Goal: Check status: Check status

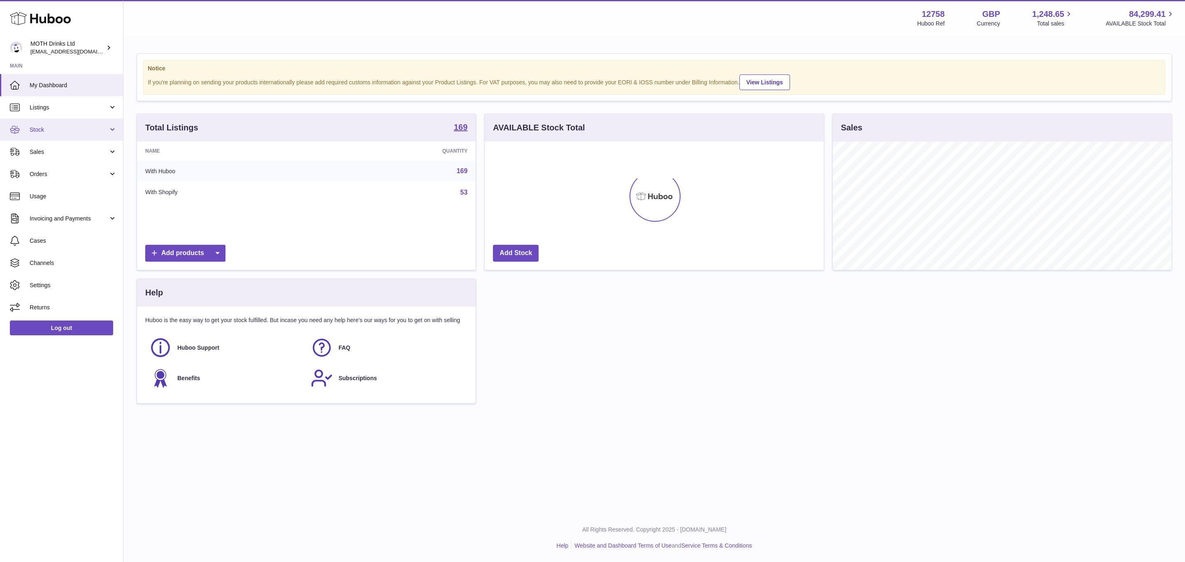
scroll to position [128, 338]
click at [47, 147] on link "Sales" at bounding box center [61, 152] width 123 height 22
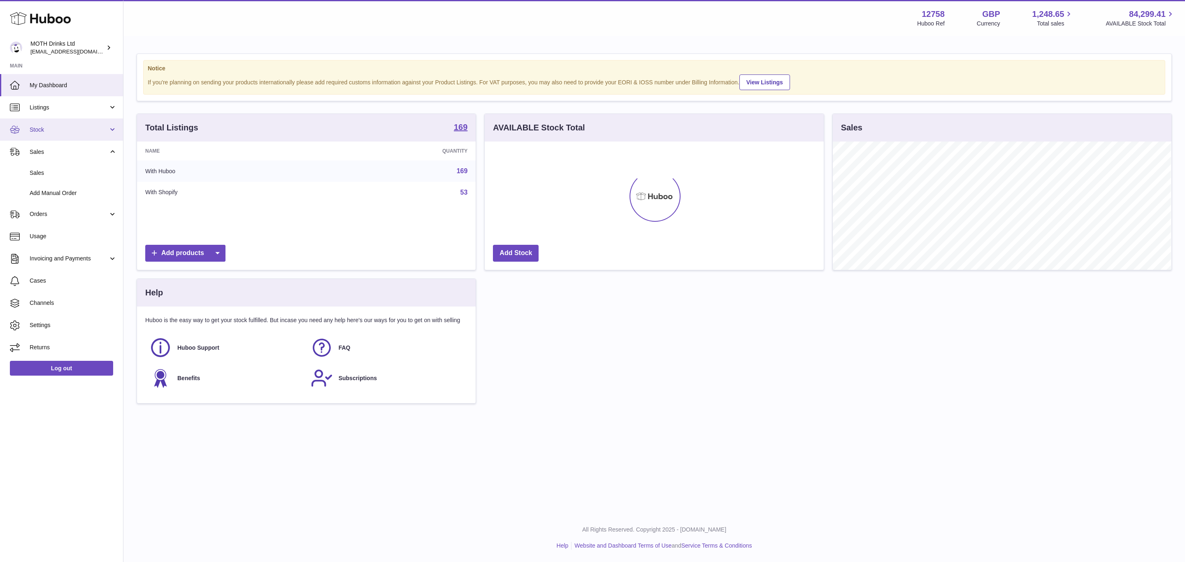
click at [46, 129] on span "Stock" at bounding box center [69, 130] width 79 height 8
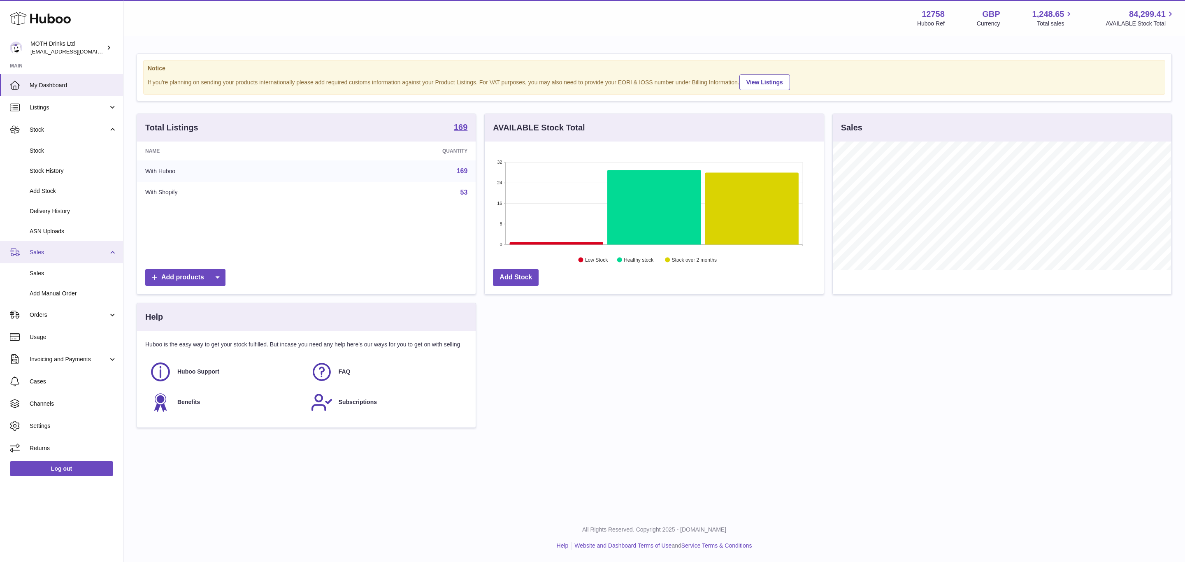
click at [42, 247] on link "Sales" at bounding box center [61, 252] width 123 height 22
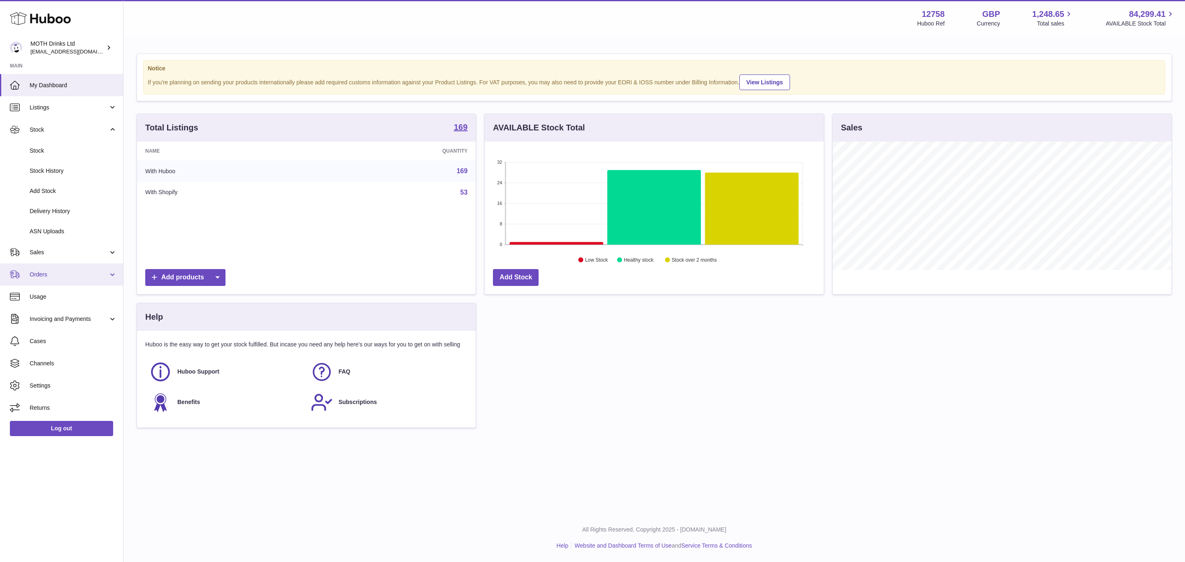
click at [43, 269] on link "Orders" at bounding box center [61, 274] width 123 height 22
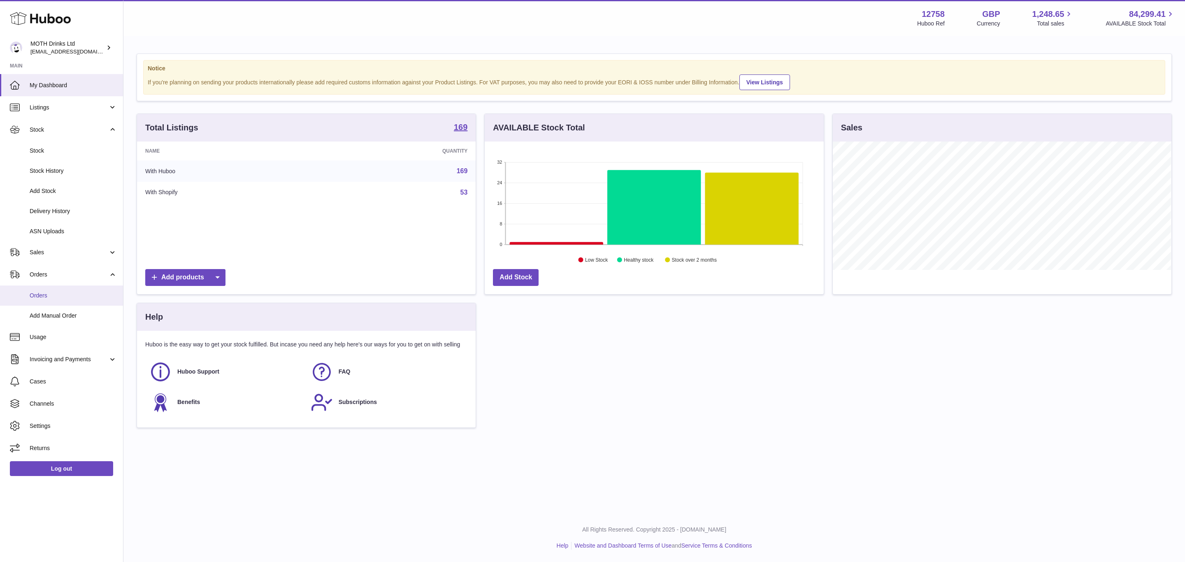
click at [50, 295] on span "Orders" at bounding box center [73, 296] width 87 height 8
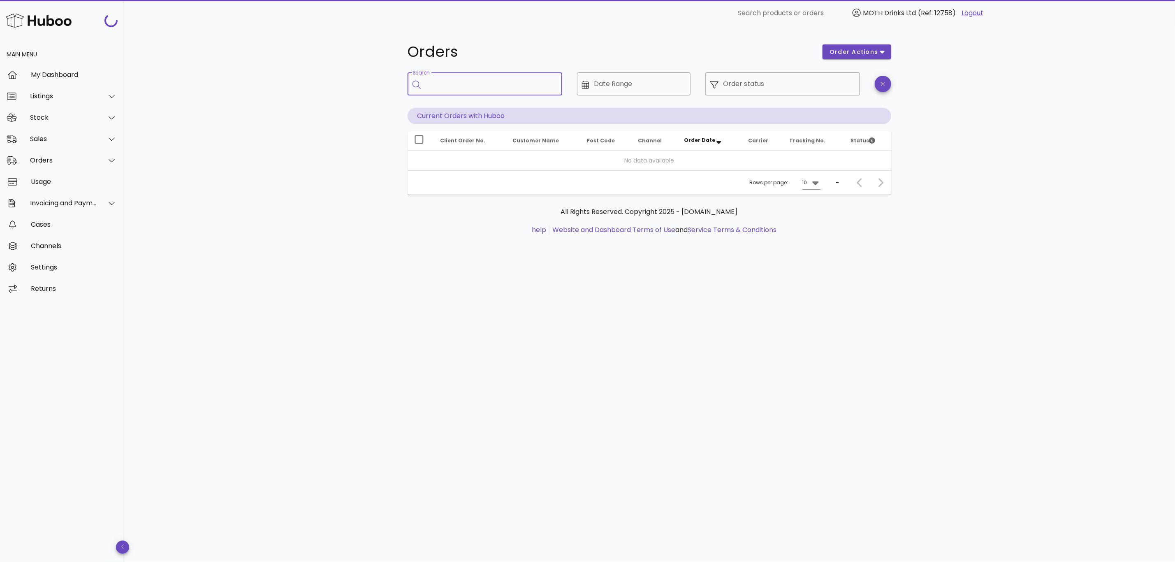
click at [468, 80] on input "Search" at bounding box center [491, 83] width 130 height 13
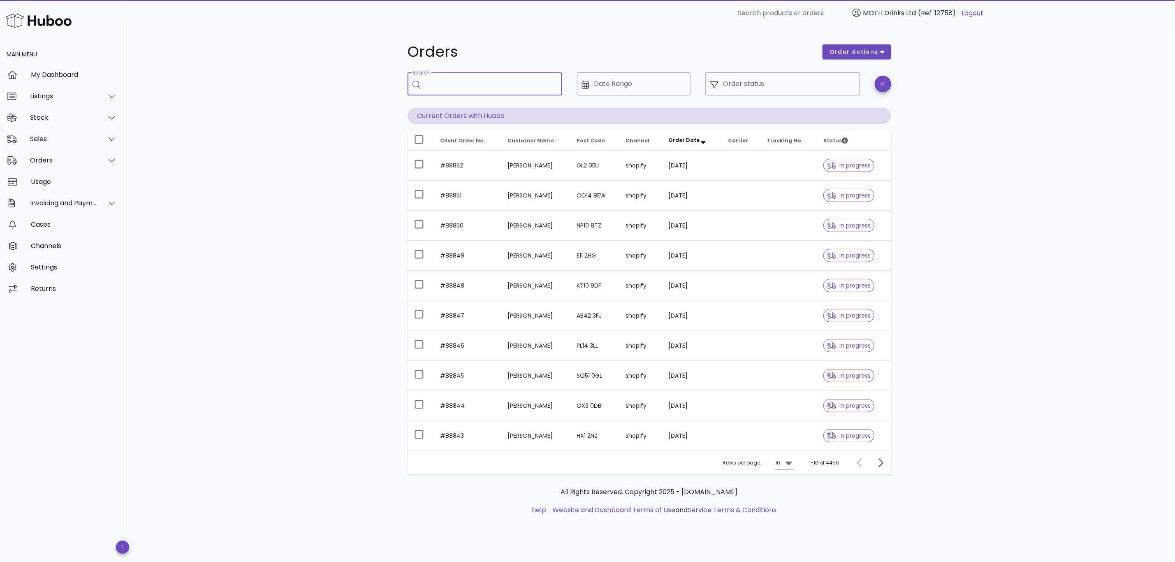
paste input "**********"
type input "**********"
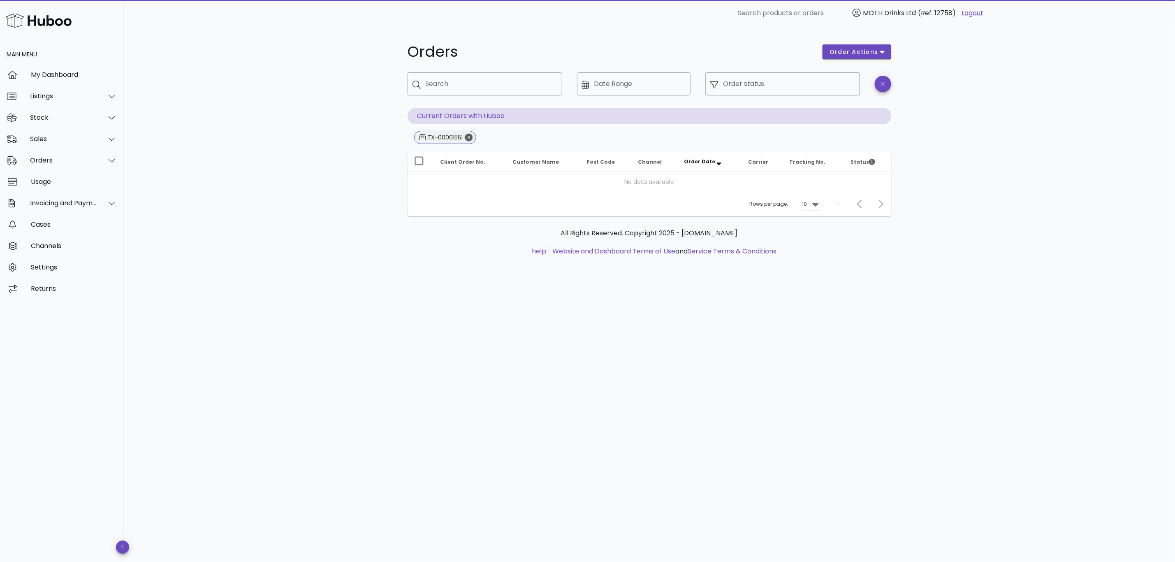
click at [469, 134] on icon "Close" at bounding box center [468, 137] width 7 height 7
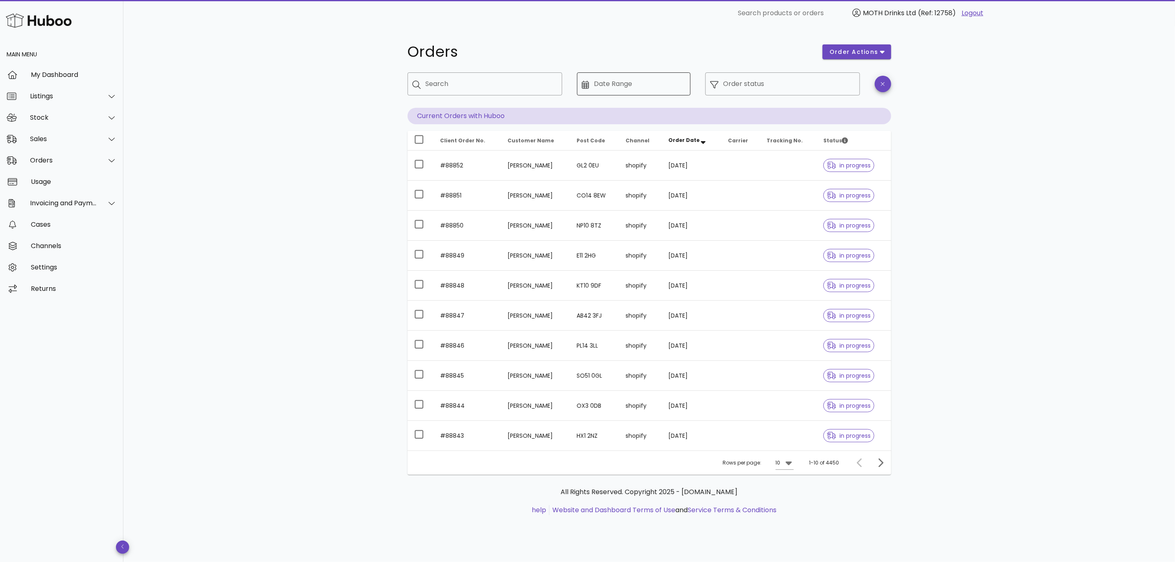
click at [636, 81] on input "Date Range" at bounding box center [640, 83] width 92 height 13
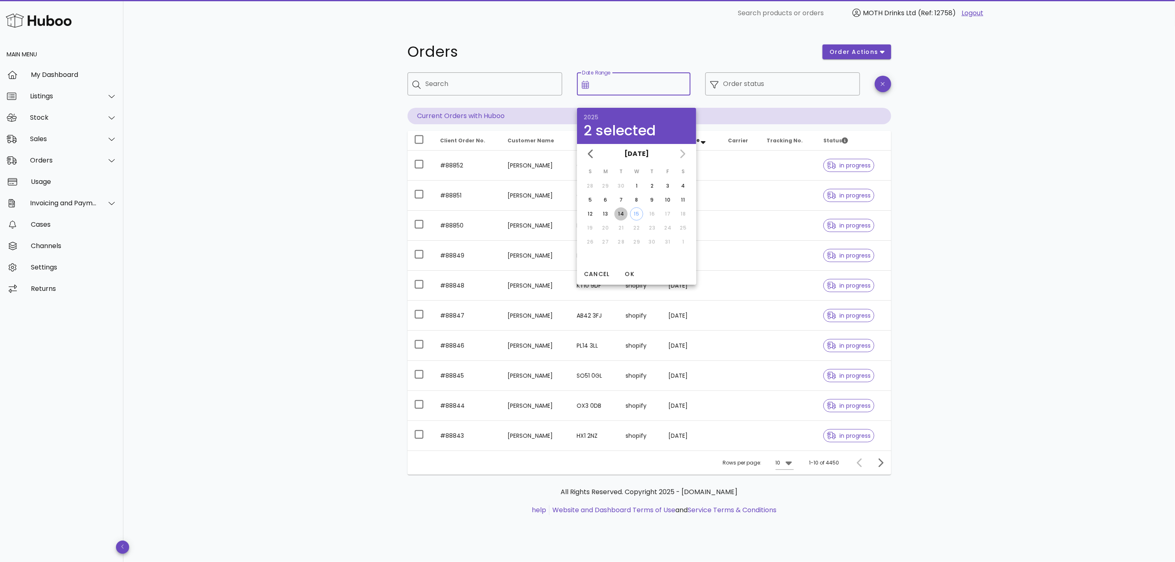
click at [621, 215] on div "14" at bounding box center [621, 213] width 13 height 7
click at [687, 100] on div at bounding box center [634, 102] width 114 height 6
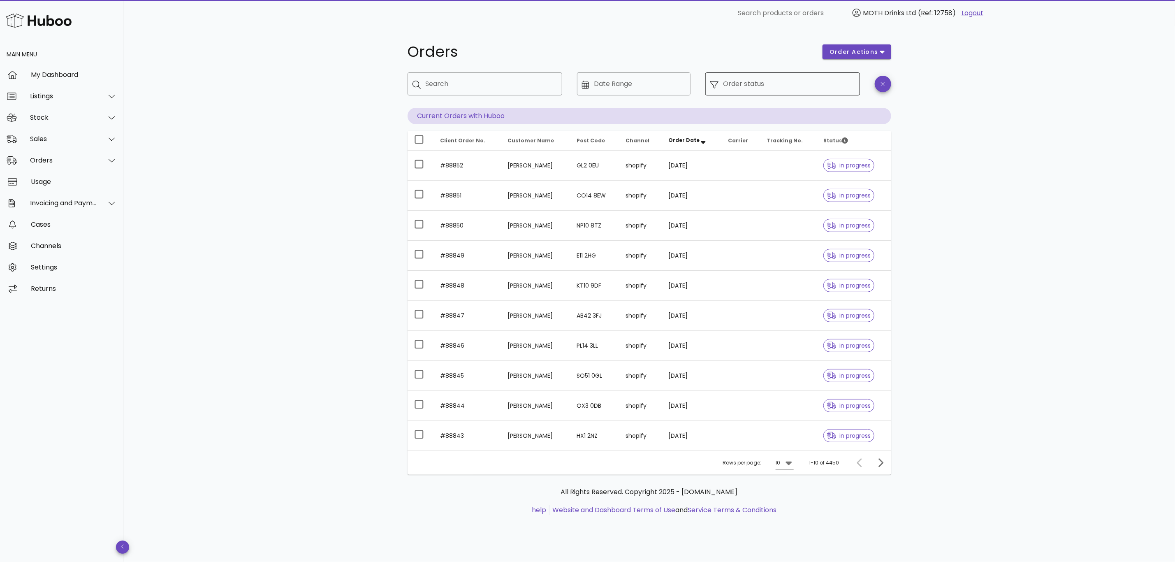
click at [736, 83] on input "Order status" at bounding box center [790, 83] width 132 height 13
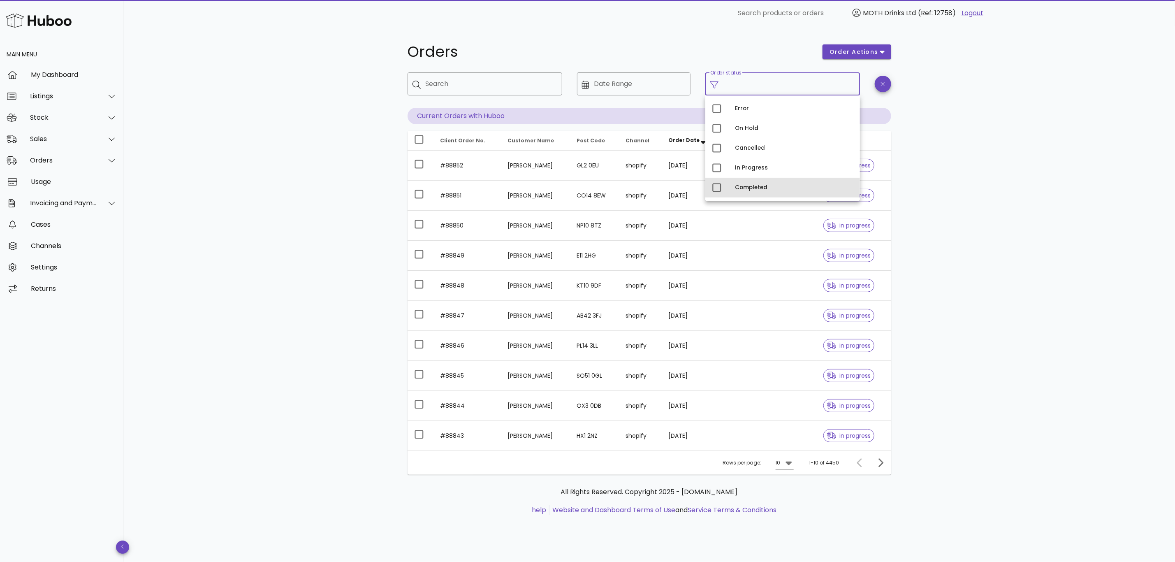
click at [729, 184] on div "Completed" at bounding box center [783, 188] width 155 height 20
type input "**********"
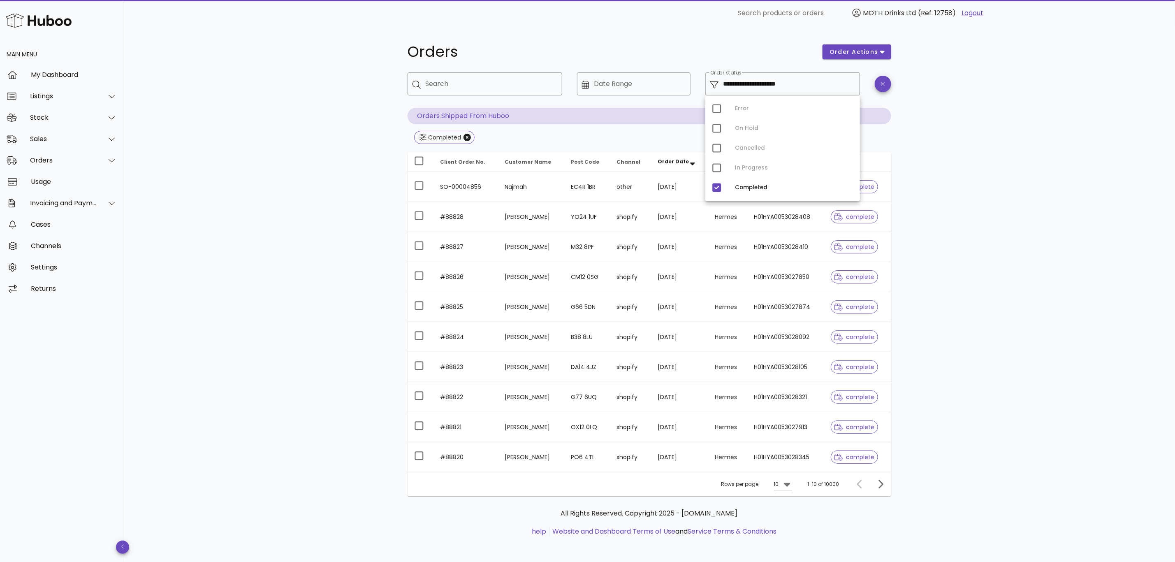
click at [591, 132] on div "Completed" at bounding box center [650, 138] width 484 height 15
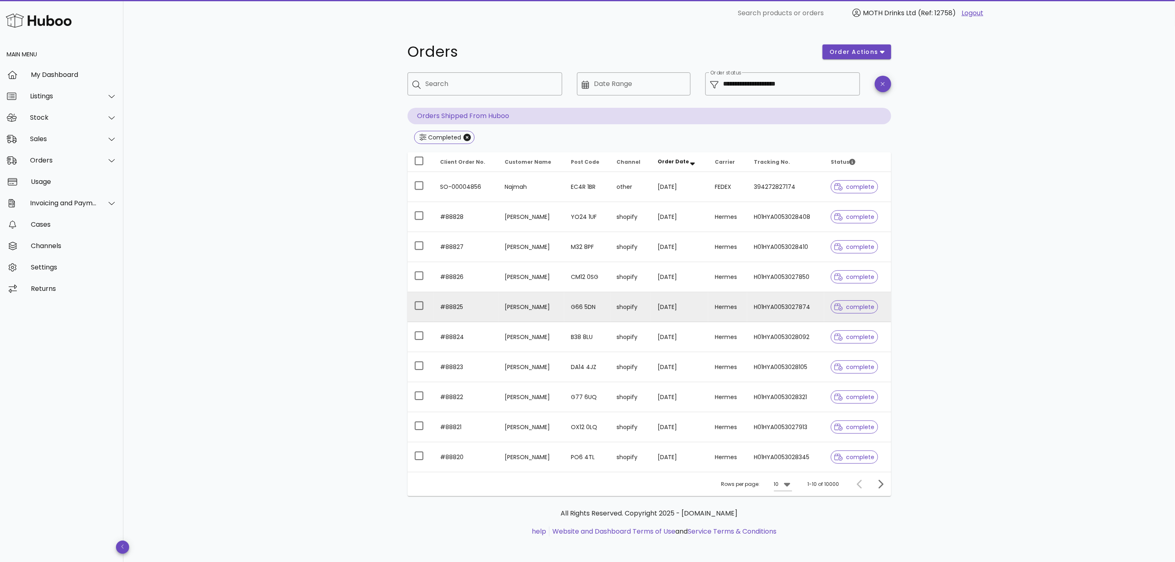
scroll to position [2, 0]
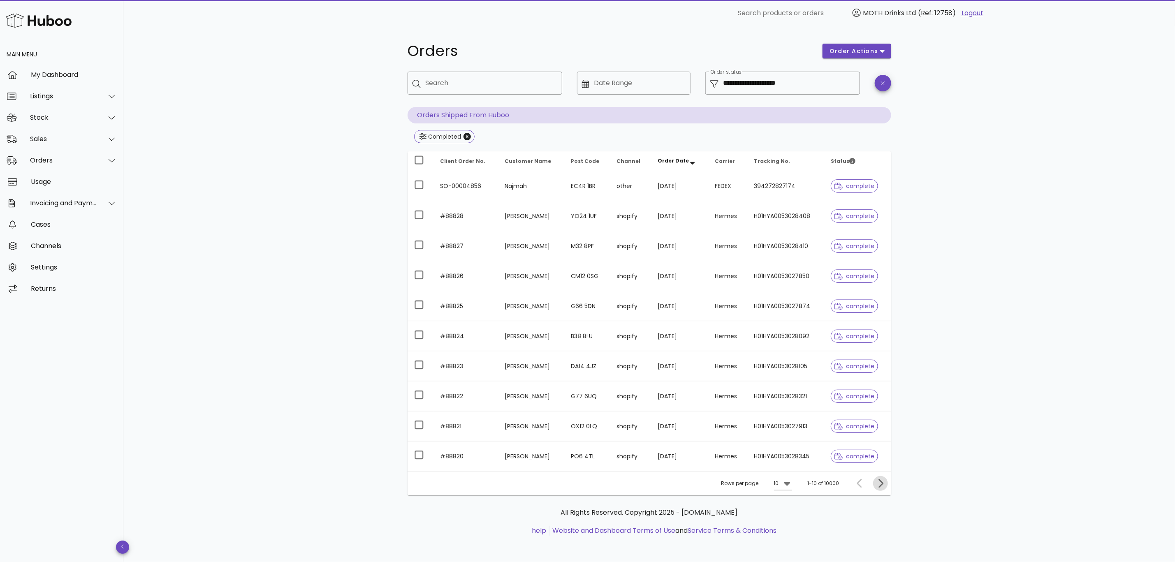
click at [877, 480] on icon "Next page" at bounding box center [881, 483] width 10 height 10
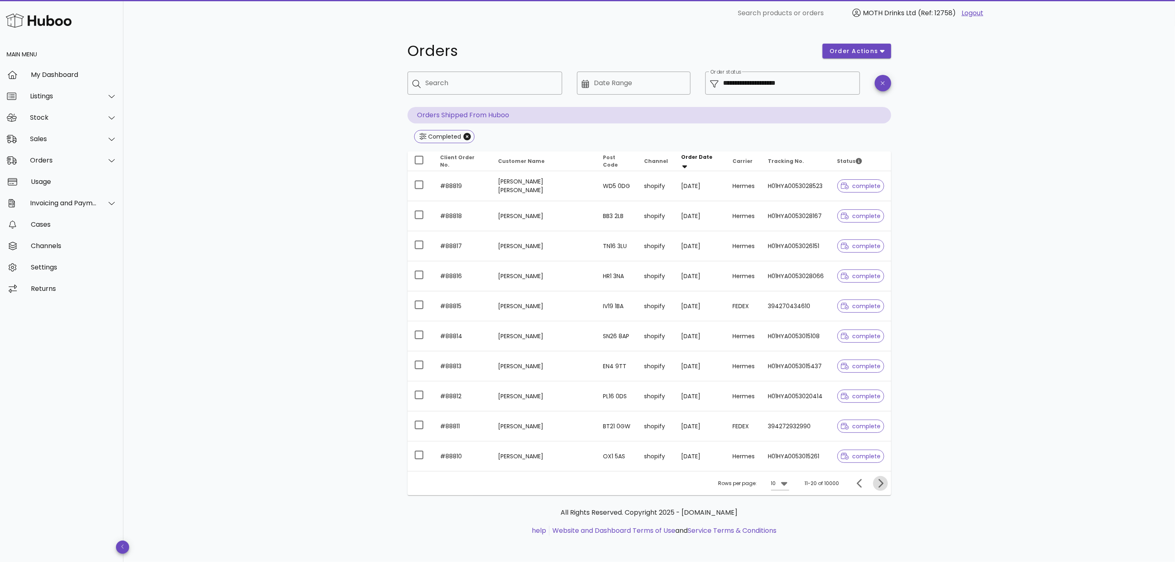
click at [878, 480] on icon "Next page" at bounding box center [881, 483] width 10 height 10
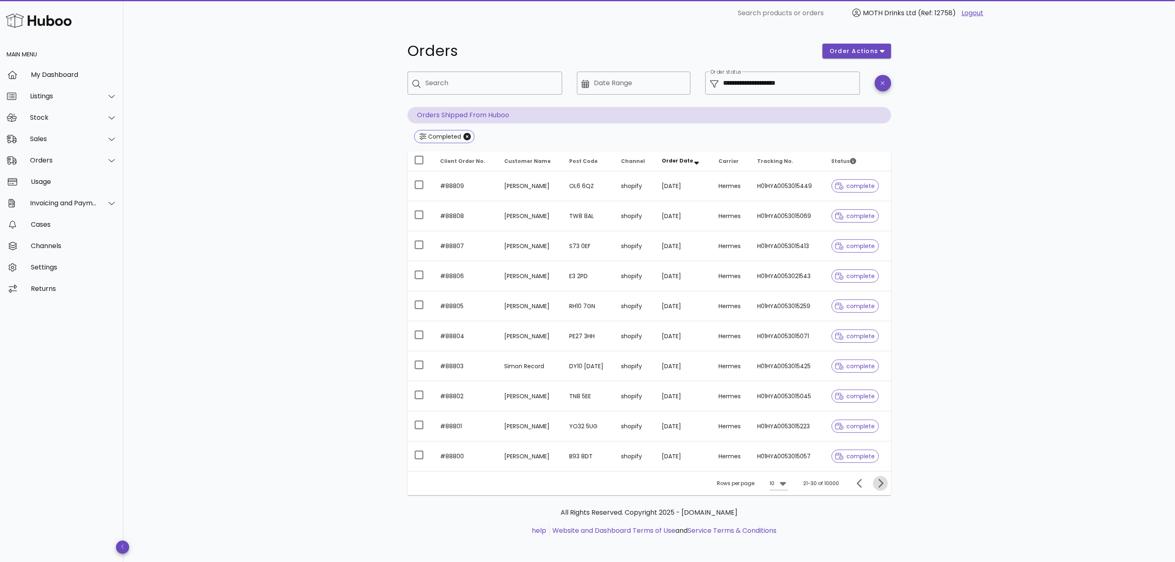
click at [879, 481] on icon "Next page" at bounding box center [881, 483] width 10 height 10
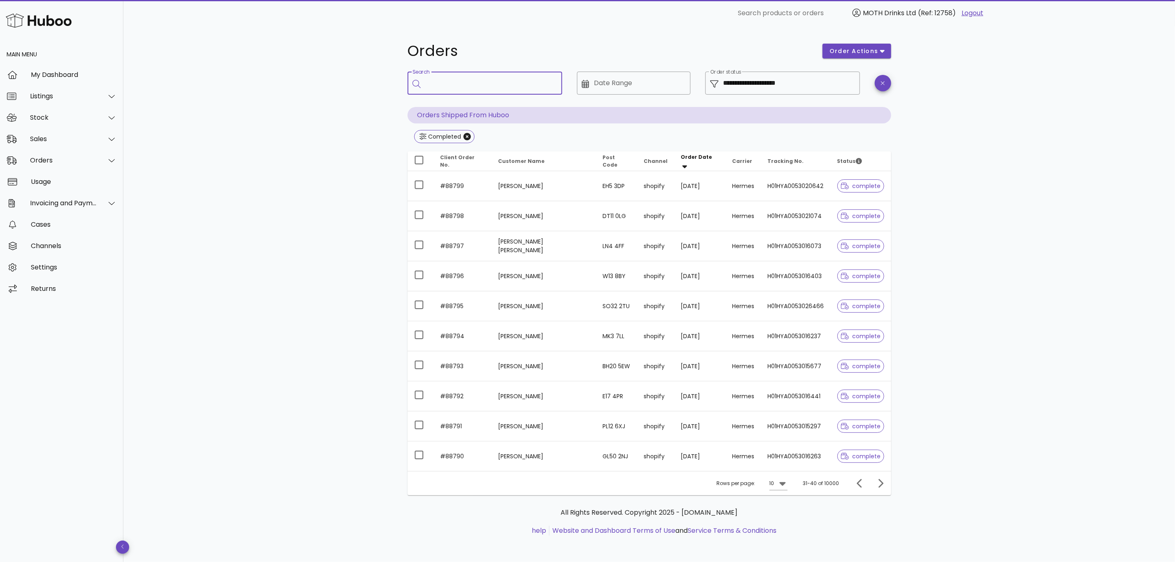
click at [497, 84] on input "Search" at bounding box center [491, 83] width 130 height 13
type input "********"
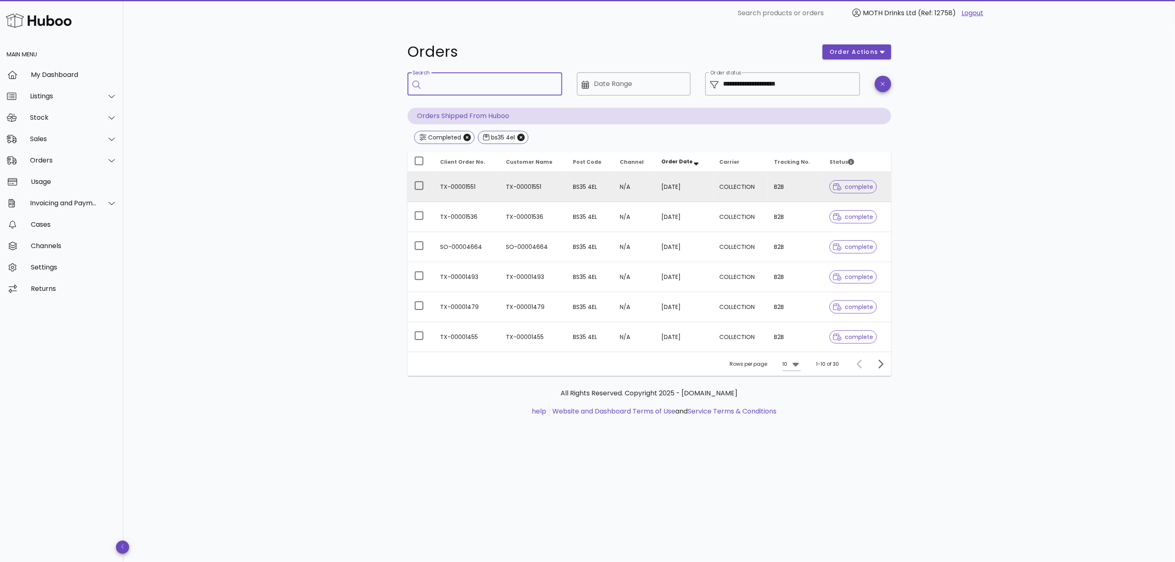
click at [762, 180] on td "COLLECTION" at bounding box center [740, 187] width 55 height 30
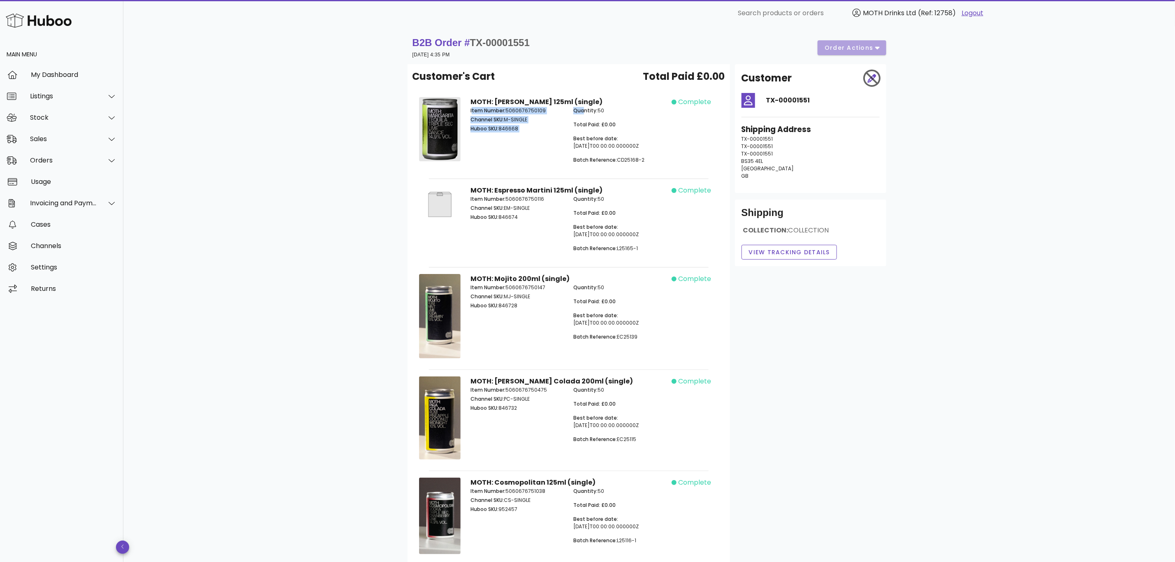
drag, startPoint x: 585, startPoint y: 102, endPoint x: 473, endPoint y: 102, distance: 112.7
click at [473, 102] on div "Item Number: 5060676750109 Channel SKU: M-SINGLE Huboo SKU: 846668 Quantity: 50…" at bounding box center [569, 138] width 206 height 73
click at [502, 145] on div "Item Number: 5060676750109 Channel SKU: M-SINGLE Huboo SKU: 846668" at bounding box center [517, 138] width 103 height 73
drag, startPoint x: 471, startPoint y: 130, endPoint x: 649, endPoint y: 157, distance: 180.6
click at [649, 157] on div "Item Number: 5060676750109 Channel SKU: M-SINGLE Huboo SKU: 846668 Quantity: 50…" at bounding box center [569, 138] width 206 height 73
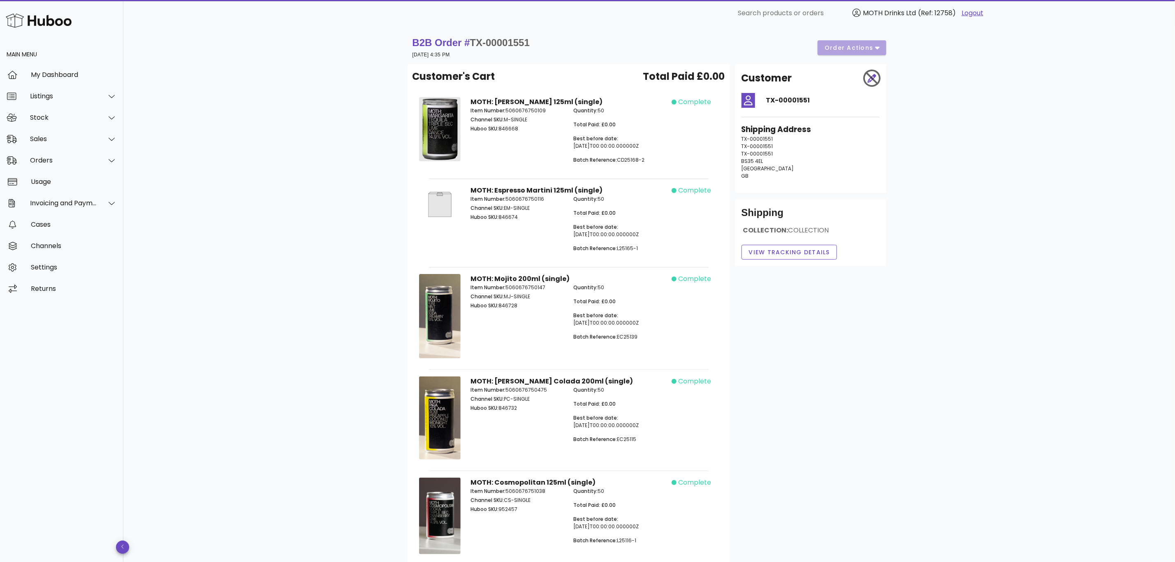
copy div "Huboo SKU: 846668 Quantity: 50 Total Paid: £0.00 Best before date: [DATE]T00:00…"
drag, startPoint x: 469, startPoint y: 191, endPoint x: 654, endPoint y: 241, distance: 191.3
click at [654, 241] on div "Item Number: 5060676750116 Channel SKU: EM-SINGLE Huboo SKU: 846674 Quantity: 5…" at bounding box center [569, 226] width 206 height 73
copy div "Item Number: 5060676750116 Channel SKU: EM-SINGLE Huboo SKU: 846674 Quantity: 5…"
drag, startPoint x: 471, startPoint y: 306, endPoint x: 637, endPoint y: 335, distance: 168.2
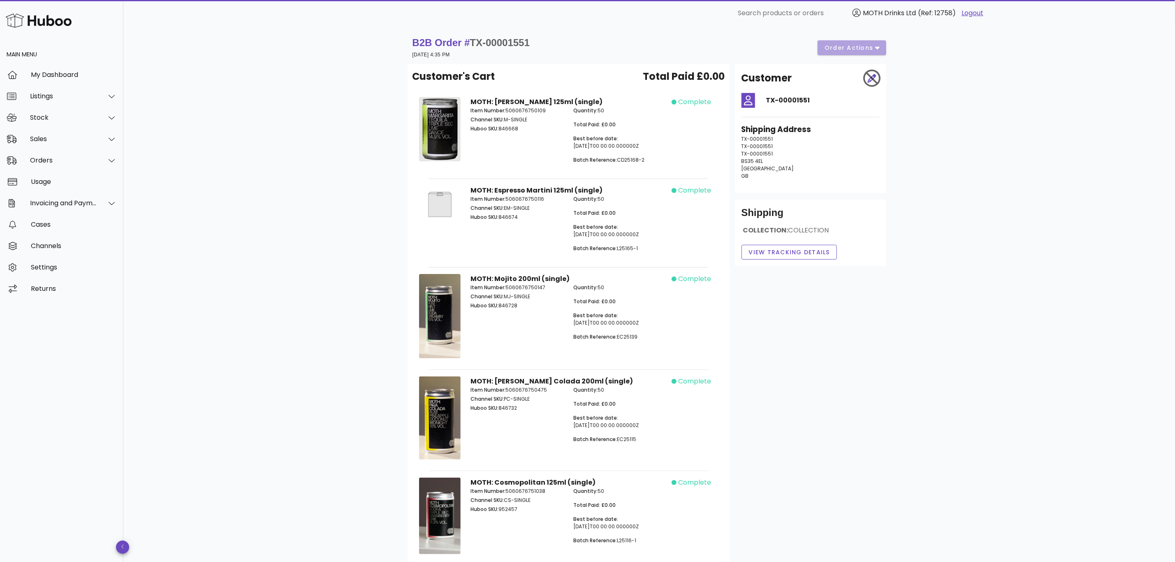
click at [637, 335] on div "Item Number: 5060676750147 Channel SKU: MJ-SINGLE Huboo SKU: 846728 Quantity: 5…" at bounding box center [569, 315] width 206 height 73
copy div "Huboo SKU: 846728 Quantity: 50 Total Paid: £0.00 Best before date: [DATE]T00:00…"
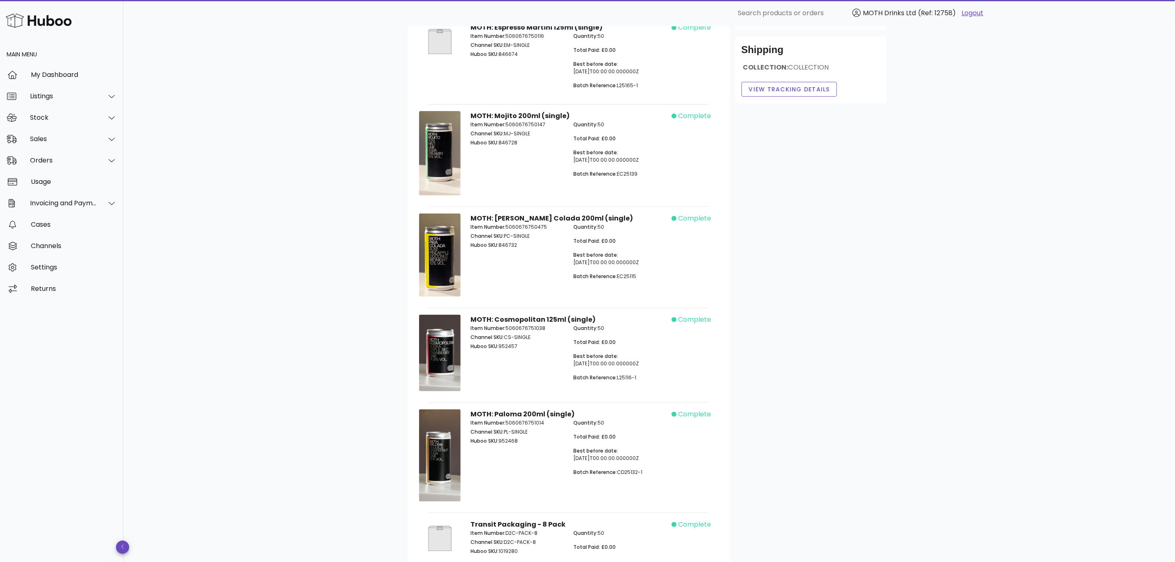
scroll to position [247, 0]
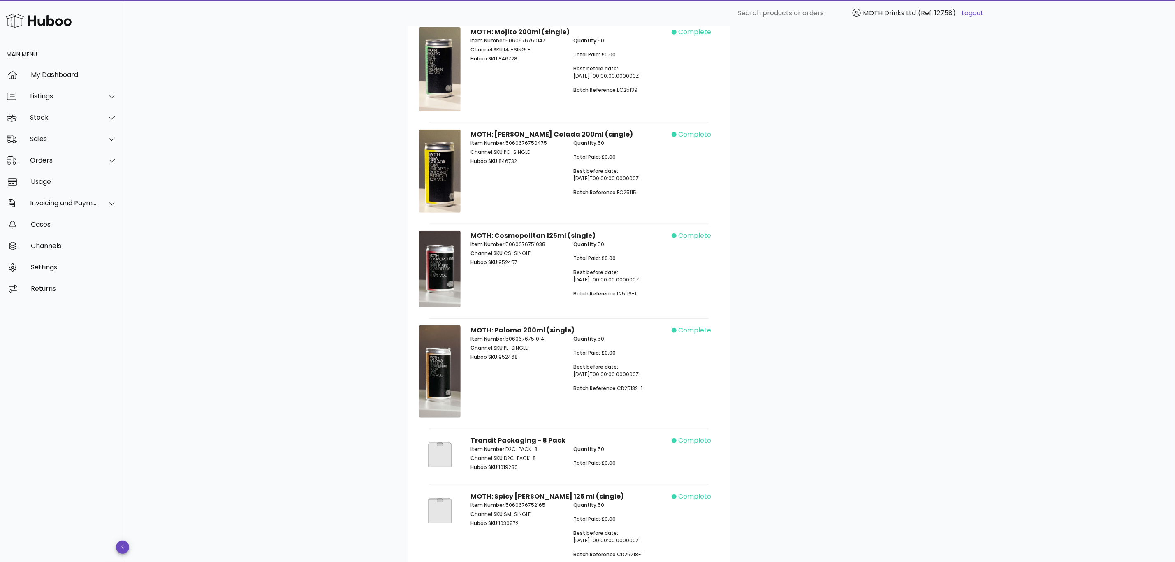
drag, startPoint x: 470, startPoint y: 162, endPoint x: 637, endPoint y: 192, distance: 169.2
click at [637, 192] on div "Item Number: 5060676750475 Channel SKU: PC-SINGLE Huboo SKU: 846732 Quantity: 5…" at bounding box center [569, 171] width 206 height 73
copy div "Huboo SKU: 846732 Quantity: 50 Total Paid: £0.00 Best before date: [DATE]T00:00…"
drag, startPoint x: 471, startPoint y: 262, endPoint x: 638, endPoint y: 294, distance: 169.7
click at [638, 294] on div "Item Number: 5060676751038 Channel SKU: CS-SINGLE Huboo SKU: 952457 Quantity: 5…" at bounding box center [569, 272] width 206 height 73
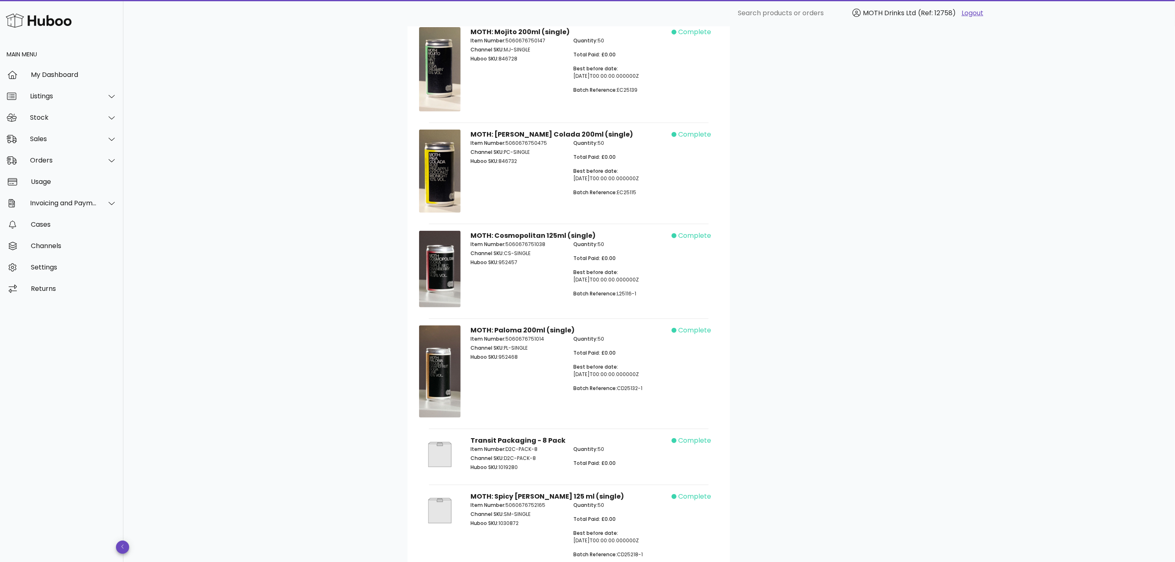
copy div "Huboo SKU: 952457 Quantity: 50 Total Paid: £0.00 Best before date: [DATE]T00:00…"
drag, startPoint x: 471, startPoint y: 361, endPoint x: 643, endPoint y: 388, distance: 174.9
click at [643, 388] on div "Item Number: 5060676751014 Channel SKU: PL-SINGLE Huboo SKU: 952468 Quantity: 5…" at bounding box center [569, 366] width 206 height 73
copy div "Huboo SKU: 952468 Quantity: 50 Total Paid: £0.00 Best before date: [DATE]T00:00…"
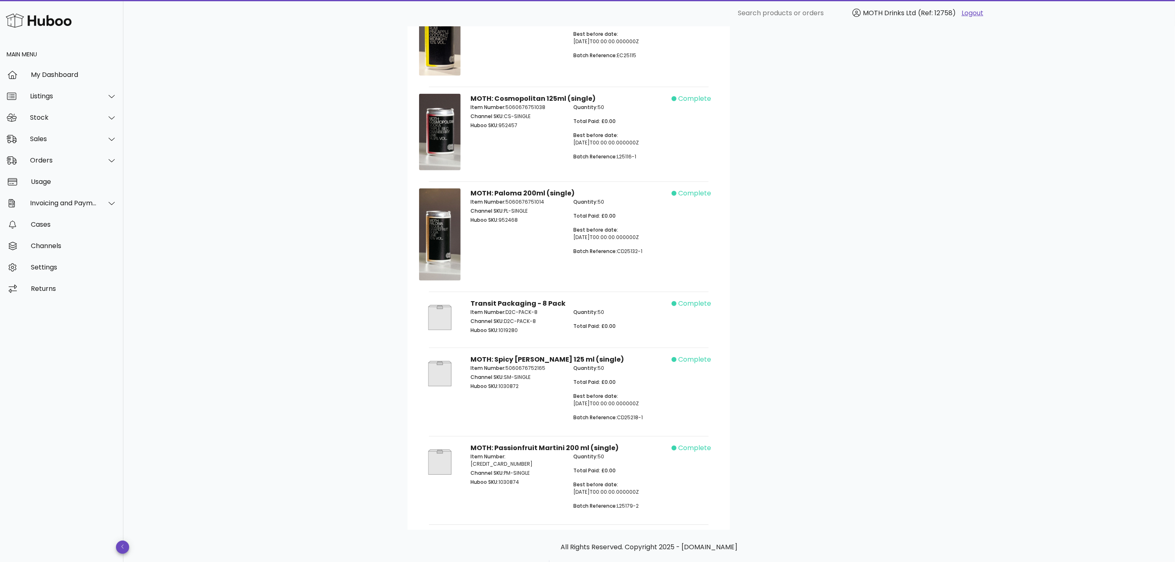
scroll to position [421, 0]
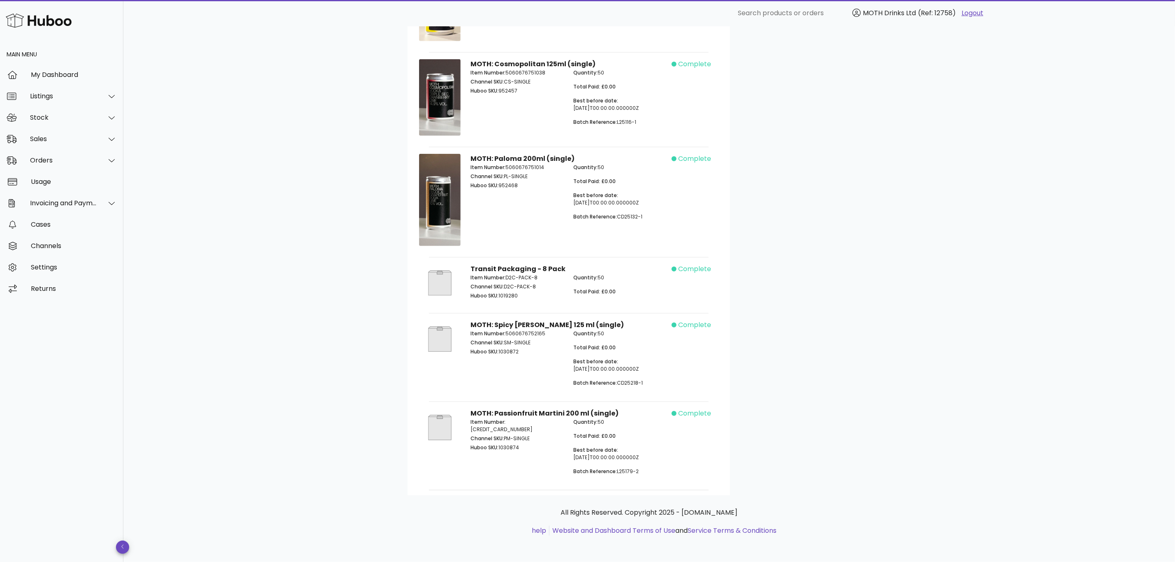
drag, startPoint x: 468, startPoint y: 353, endPoint x: 648, endPoint y: 379, distance: 181.6
click at [648, 379] on div "Item Number: 5060676752165 Channel SKU: SM-SINGLE Huboo SKU: 1030872 Quantity: …" at bounding box center [569, 361] width 206 height 73
copy div "Huboo SKU: 1030872 Quantity: 50 Total Paid: £0.00 Best before date: [DATE]T00:0…"
drag, startPoint x: 469, startPoint y: 441, endPoint x: 647, endPoint y: 465, distance: 179.4
click at [647, 465] on div "Item Number: [CREDIT_CARD_NUMBER] Channel SKU: PM-SINGLE Huboo SKU: 1030874 Qua…" at bounding box center [569, 449] width 206 height 73
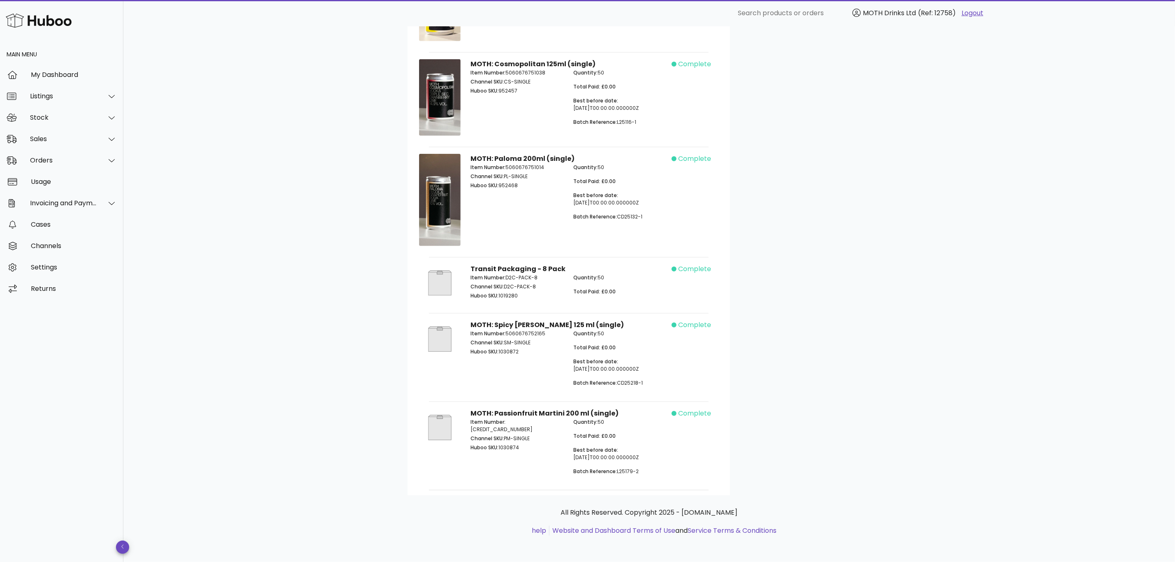
copy div "Huboo SKU: 1030874 Quantity: 50 Total Paid: £0.00 Best before date: [DATE]T00:0…"
